Goal: Task Accomplishment & Management: Manage account settings

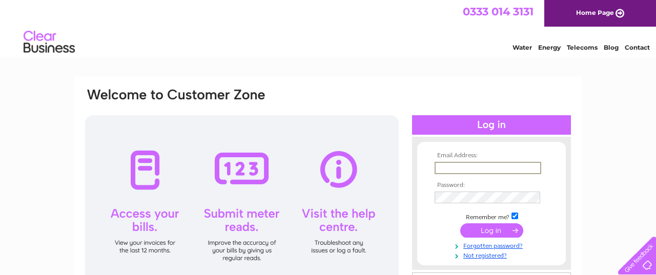
type input "[EMAIL_ADDRESS][DOMAIN_NAME]"
click at [488, 231] on input "submit" at bounding box center [491, 231] width 63 height 14
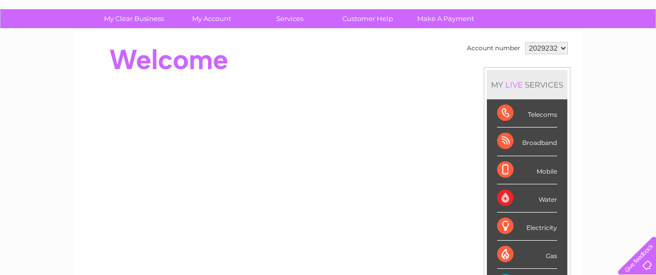
scroll to position [71, 0]
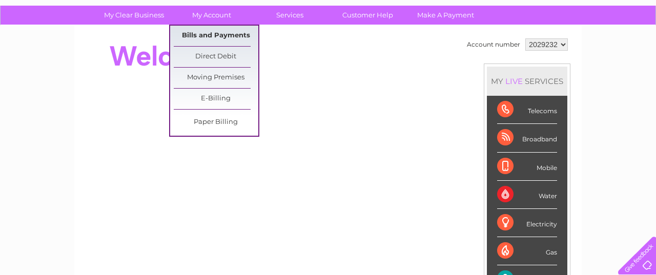
click at [223, 35] on link "Bills and Payments" at bounding box center [216, 36] width 85 height 21
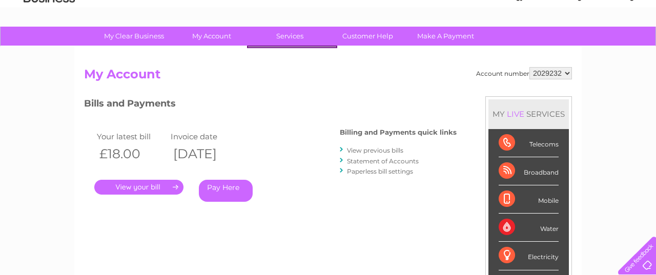
scroll to position [57, 0]
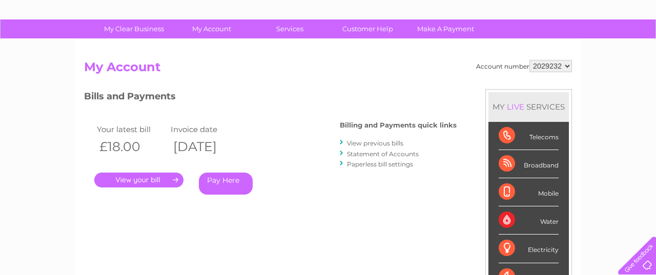
click at [153, 179] on link "." at bounding box center [138, 180] width 89 height 15
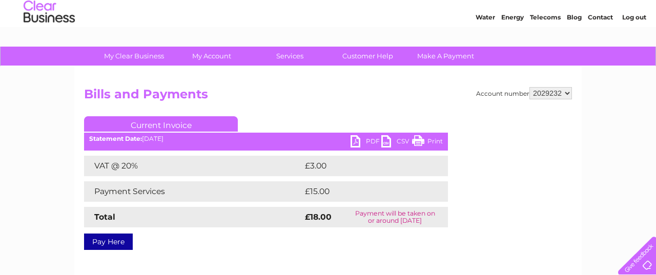
scroll to position [3, 0]
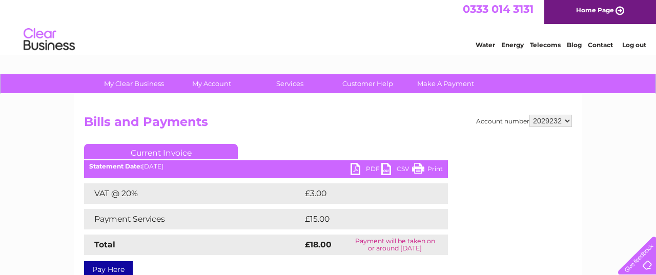
click at [353, 170] on link "PDF" at bounding box center [366, 170] width 31 height 15
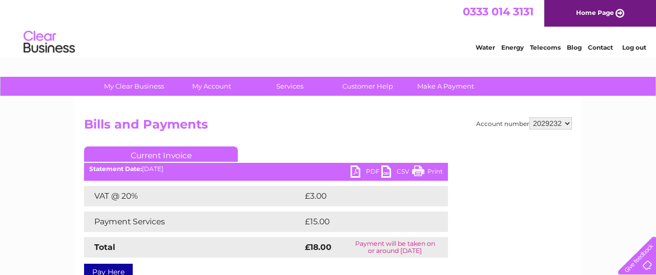
scroll to position [0, 0]
